Goal: Submit feedback/report problem: Submit feedback/report problem

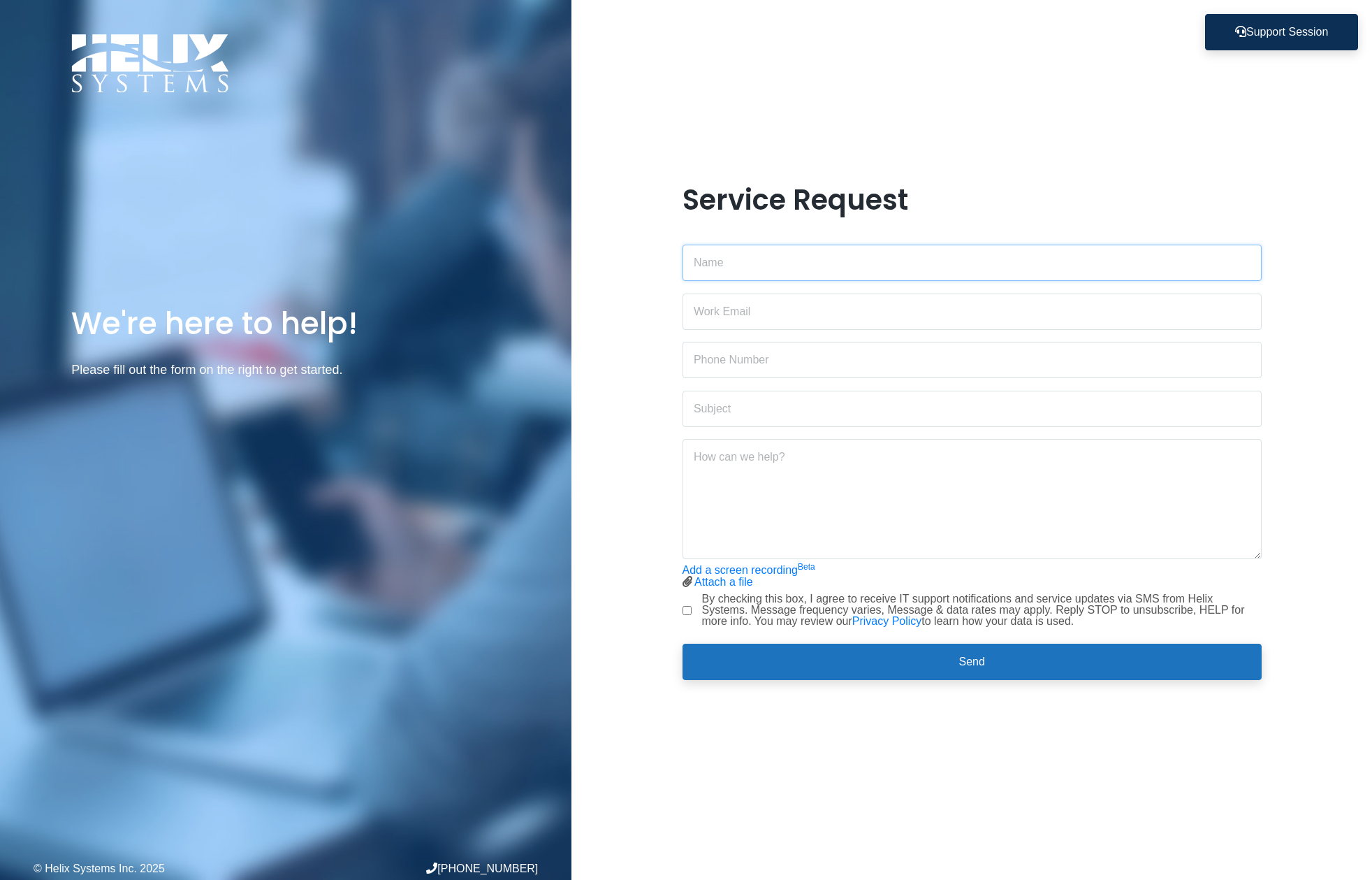
click at [903, 258] on input "text" at bounding box center [973, 262] width 580 height 36
type input "[PERSON_NAME]"
type input "[PERSON_NAME][EMAIL_ADDRESS][DOMAIN_NAME]"
type input "[PHONE_NUMBER]"
type input "Adobe crashing"
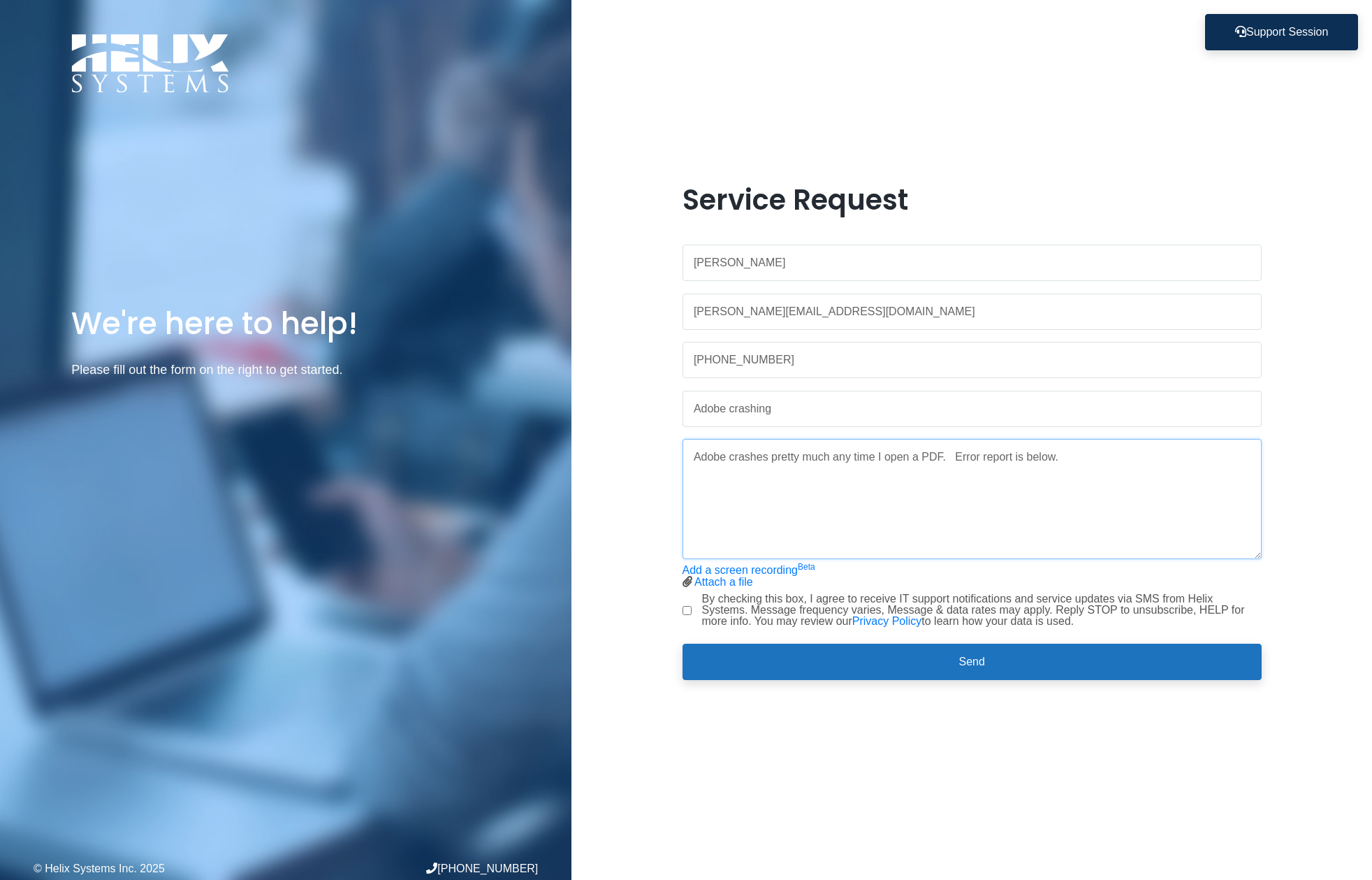
paste textarea "<?xml version="1.0"?> <!DOCTYPE AdobeCrashReport SYSTEM "AdobeCrashReporter.dtd…"
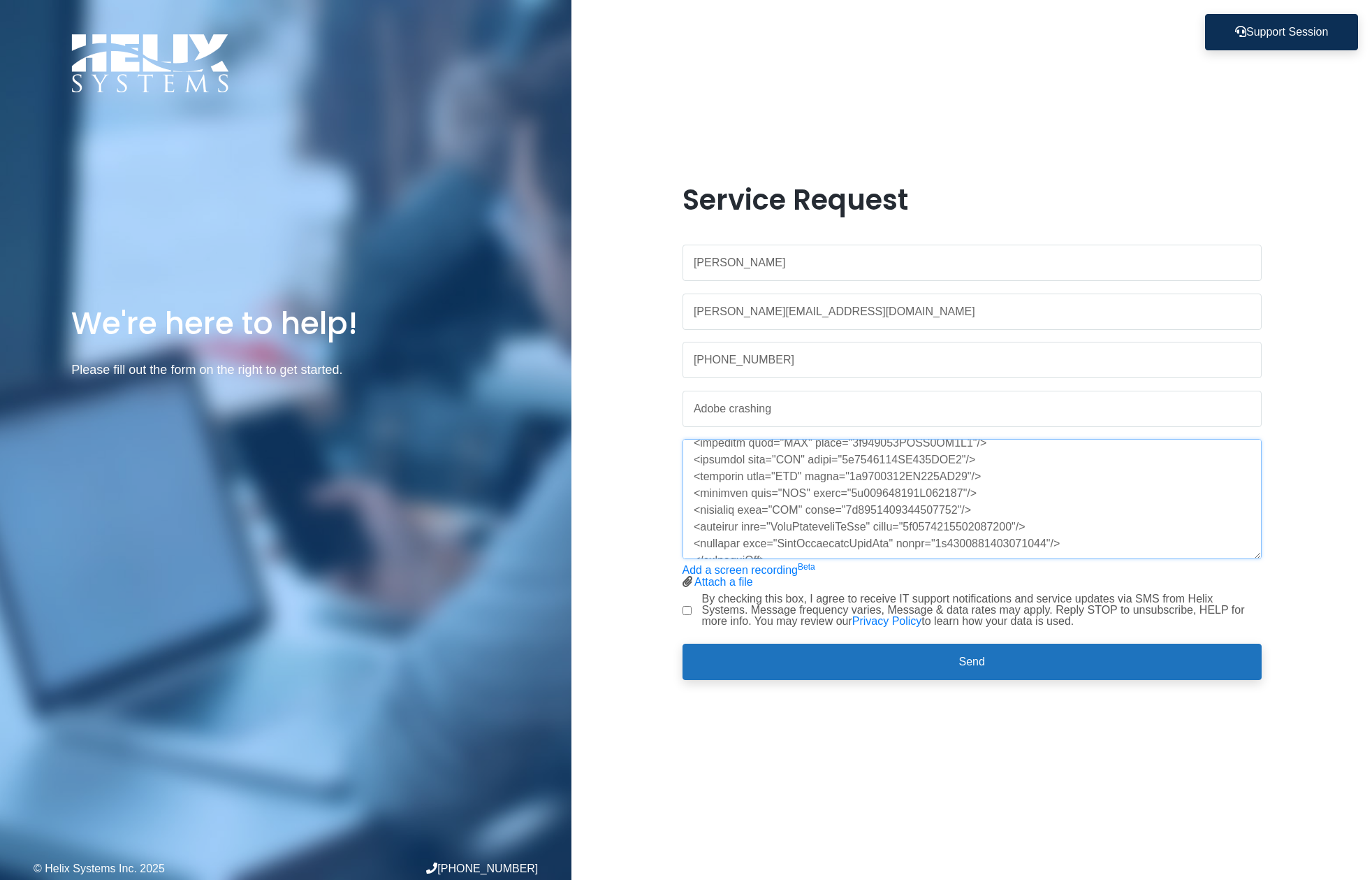
drag, startPoint x: 972, startPoint y: 522, endPoint x: 970, endPoint y: 611, distance: 89.0
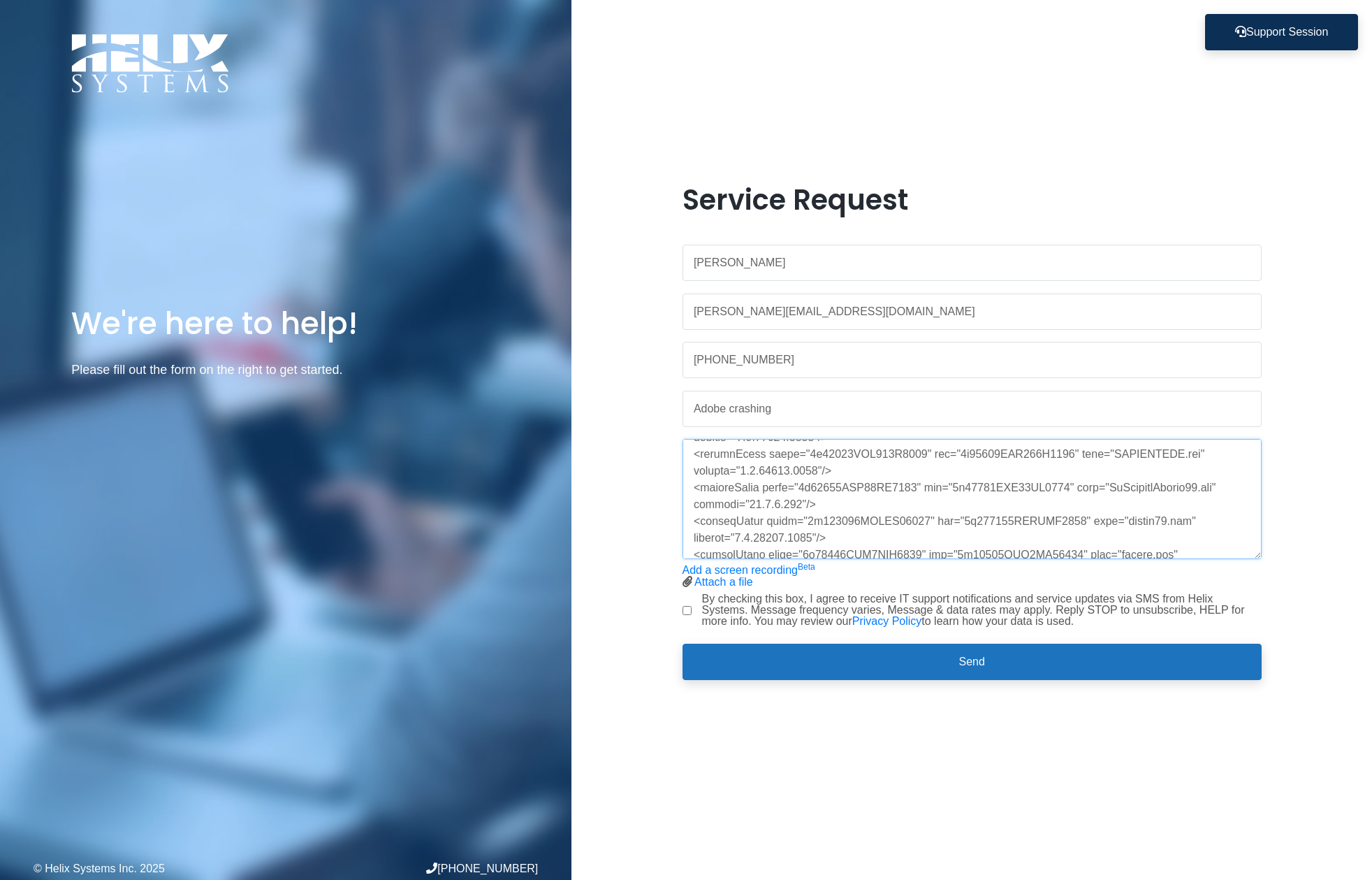
type textarea "Adobe crashes pretty much any time I open a PDF. Error report is below. The doc…"
click at [786, 619] on label "By checking this box, I agree to receive IT support notifications and service u…" at bounding box center [981, 609] width 560 height 33
click at [691, 615] on input "By checking this box, I agree to receive IT support notifications and service u…" at bounding box center [687, 610] width 10 height 10
checkbox input "true"
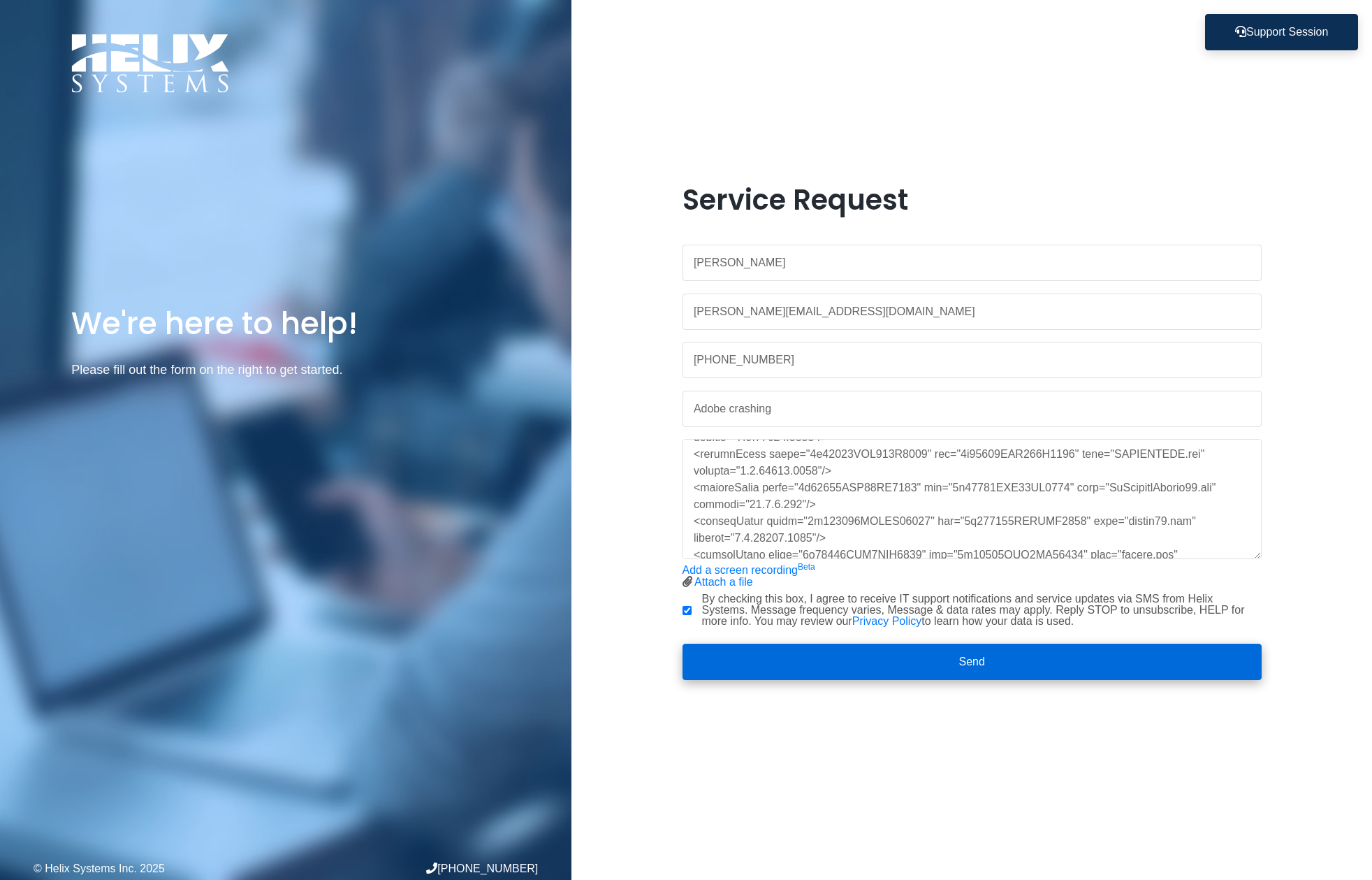
click at [867, 668] on button "Send" at bounding box center [973, 662] width 580 height 36
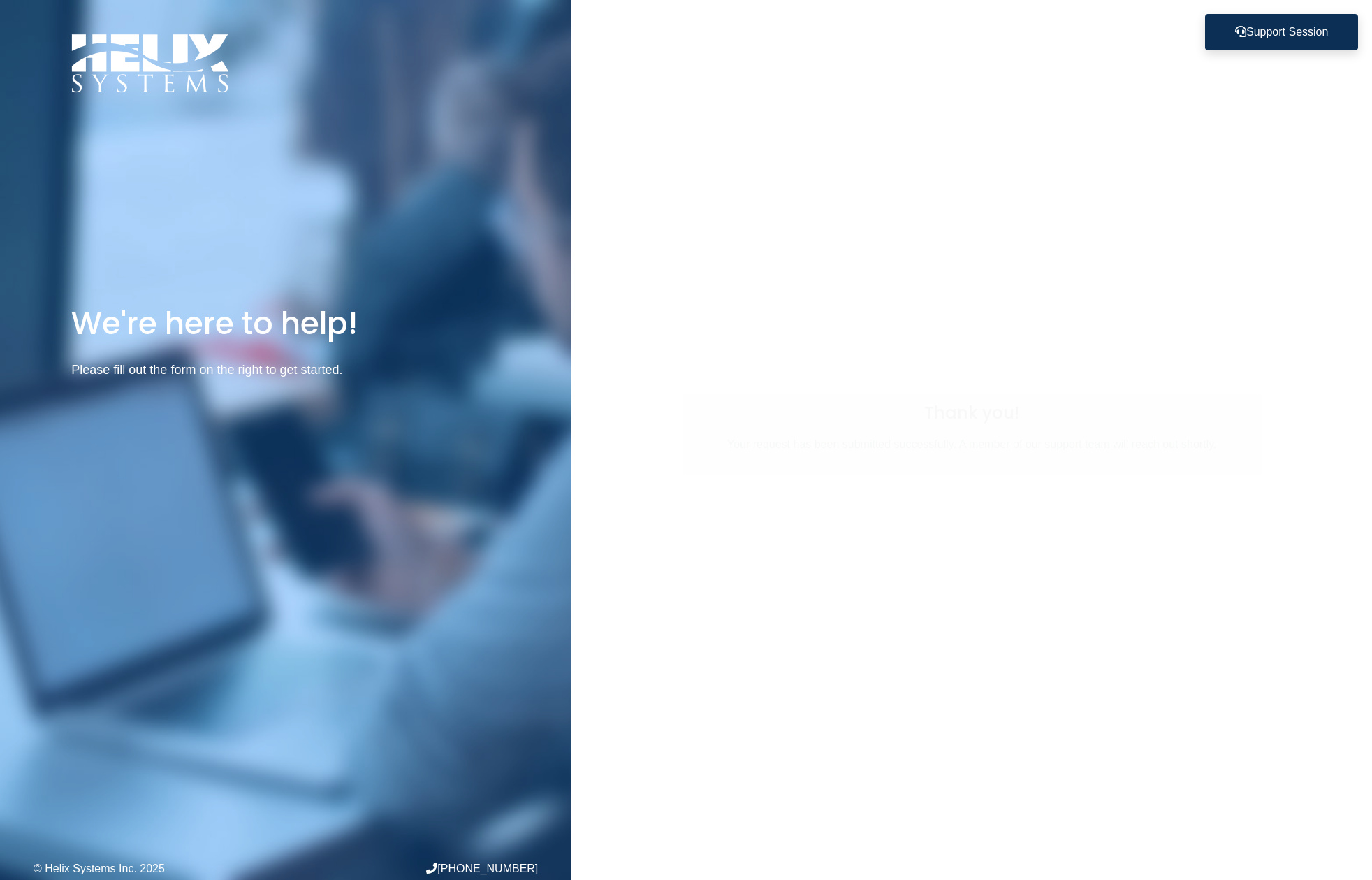
scroll to position [0, 0]
